Goal: Find specific page/section

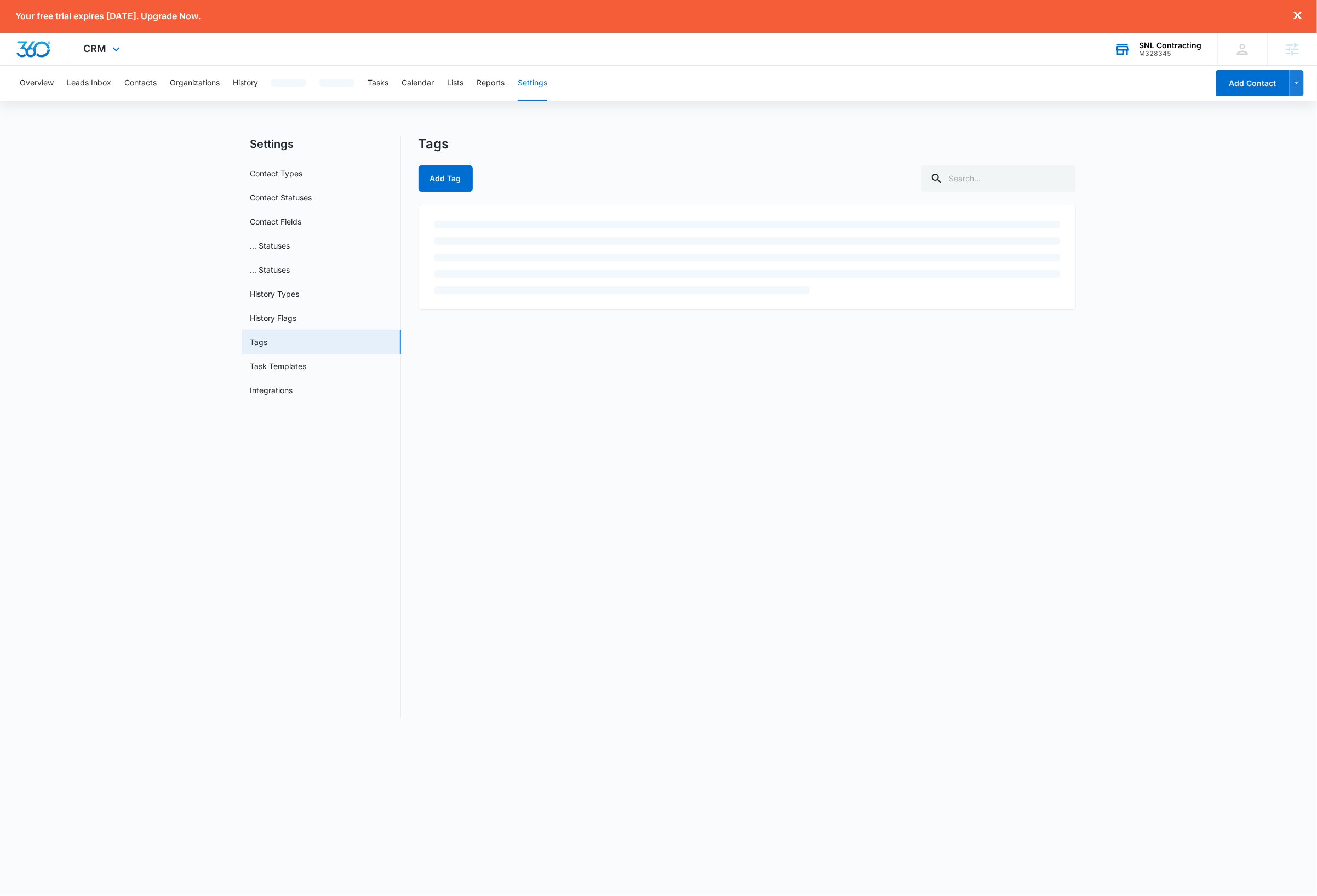
click at [1182, 45] on div "SNL Contracting" at bounding box center [1170, 45] width 63 height 9
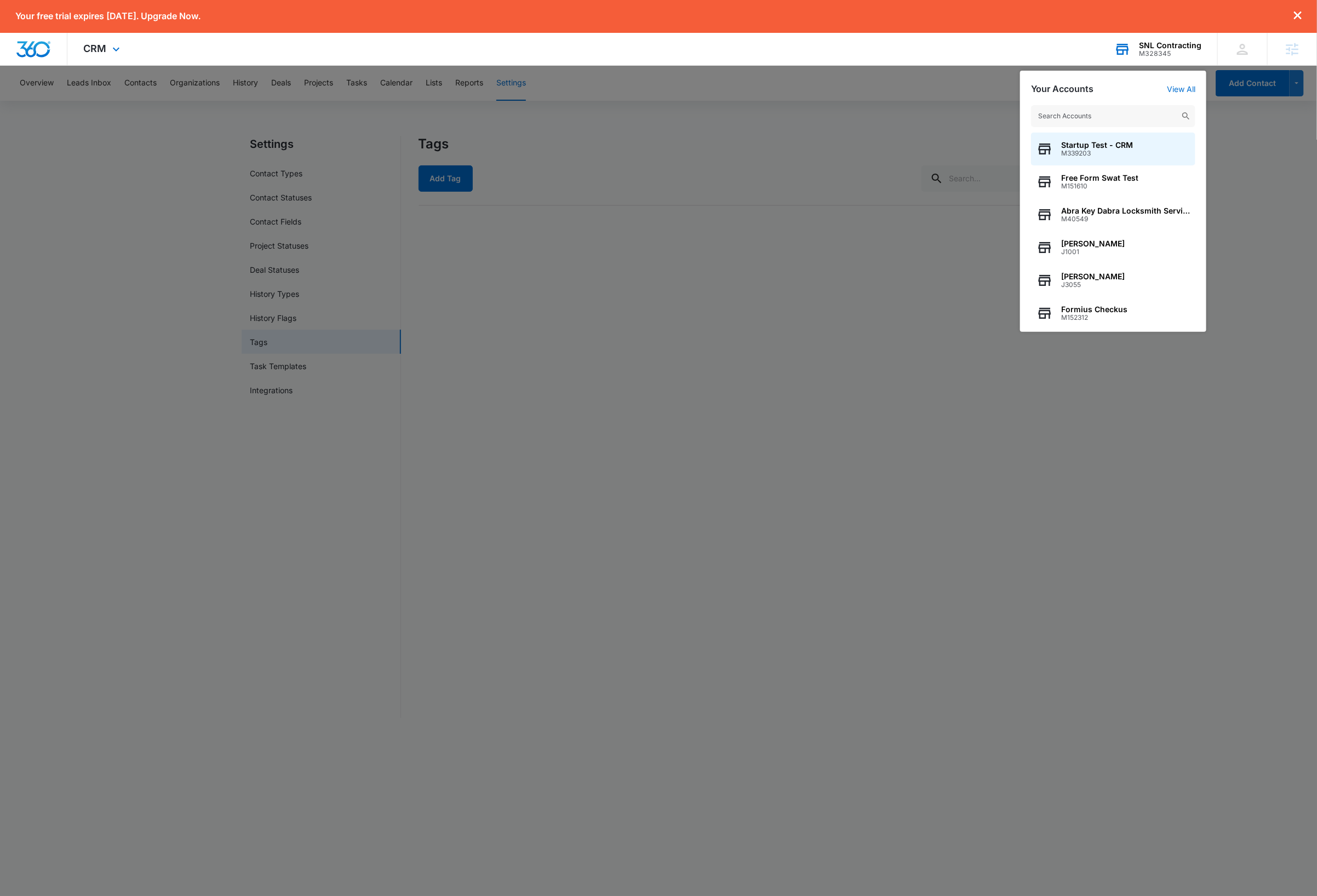
click at [1119, 112] on input "text" at bounding box center [1113, 116] width 165 height 22
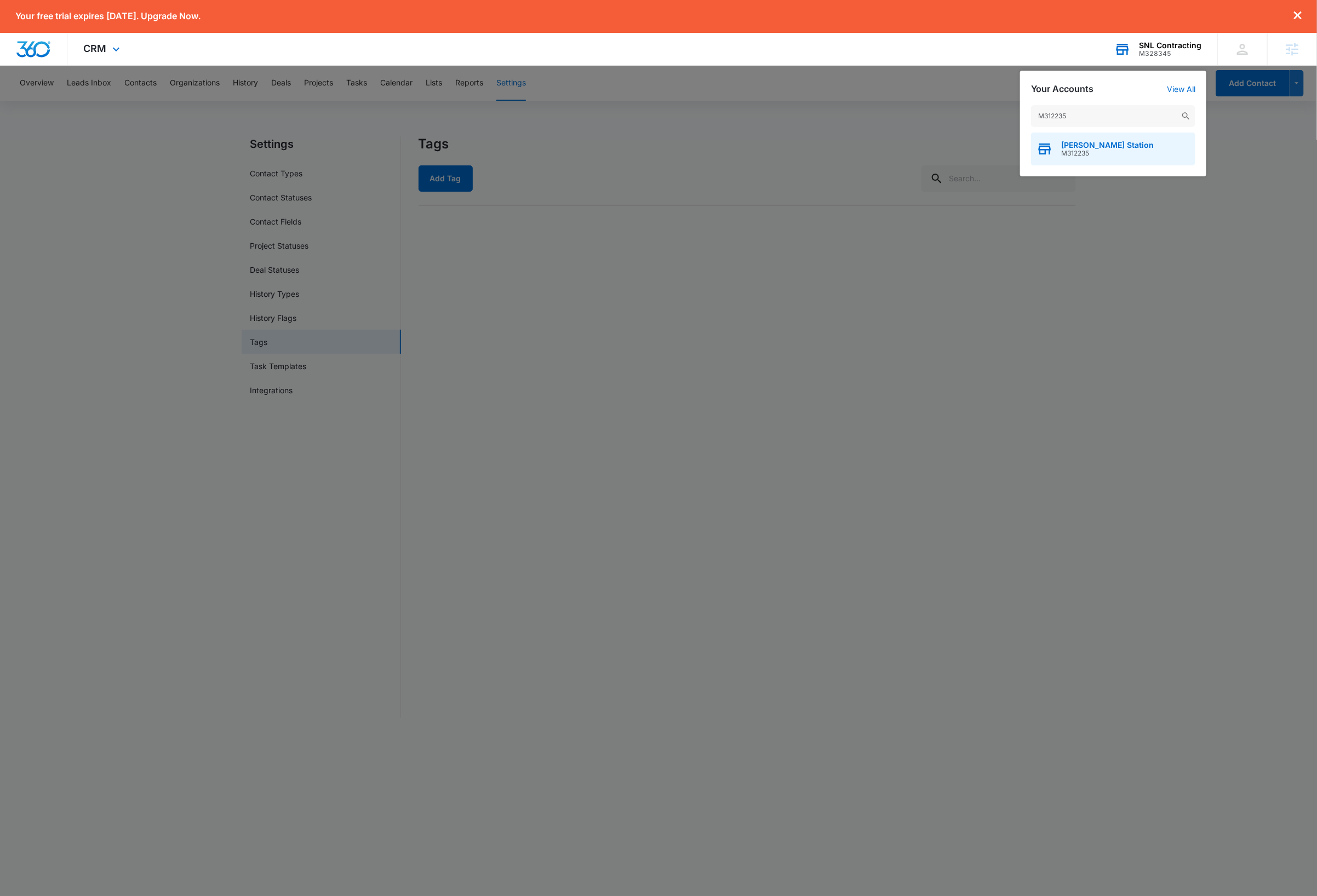
type input "M312235"
click at [1103, 158] on div "NOLA Station M312235" at bounding box center [1113, 148] width 165 height 33
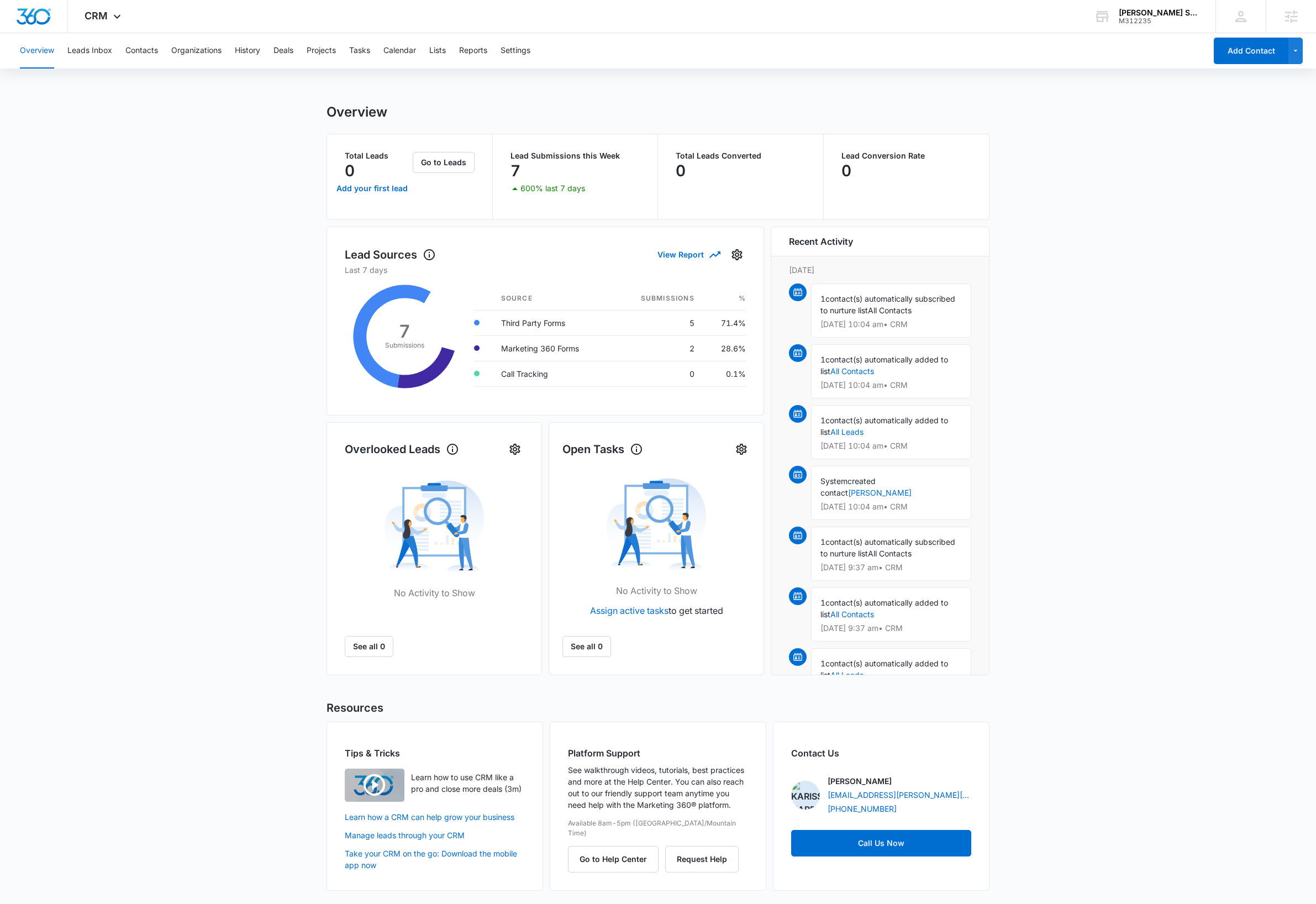
click at [1095, 234] on main "Overview Total Leads 0 Add your first lead Go to Leads Lead Submissions this We…" at bounding box center [658, 504] width 1316 height 800
